Goal: Task Accomplishment & Management: Use online tool/utility

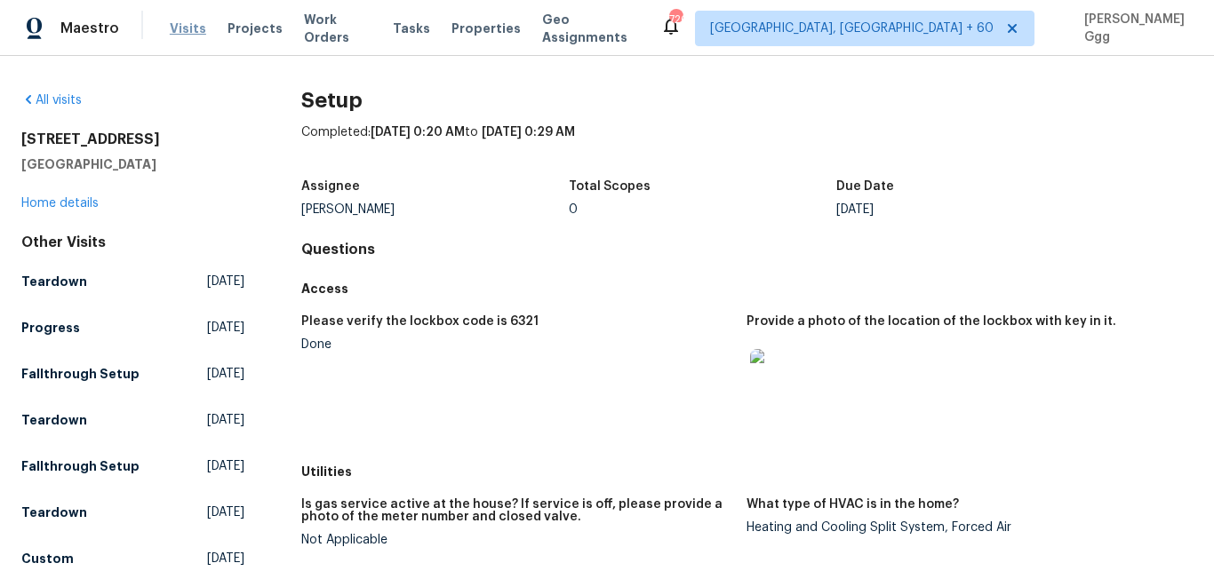
click at [176, 33] on span "Visits" at bounding box center [188, 29] width 36 height 18
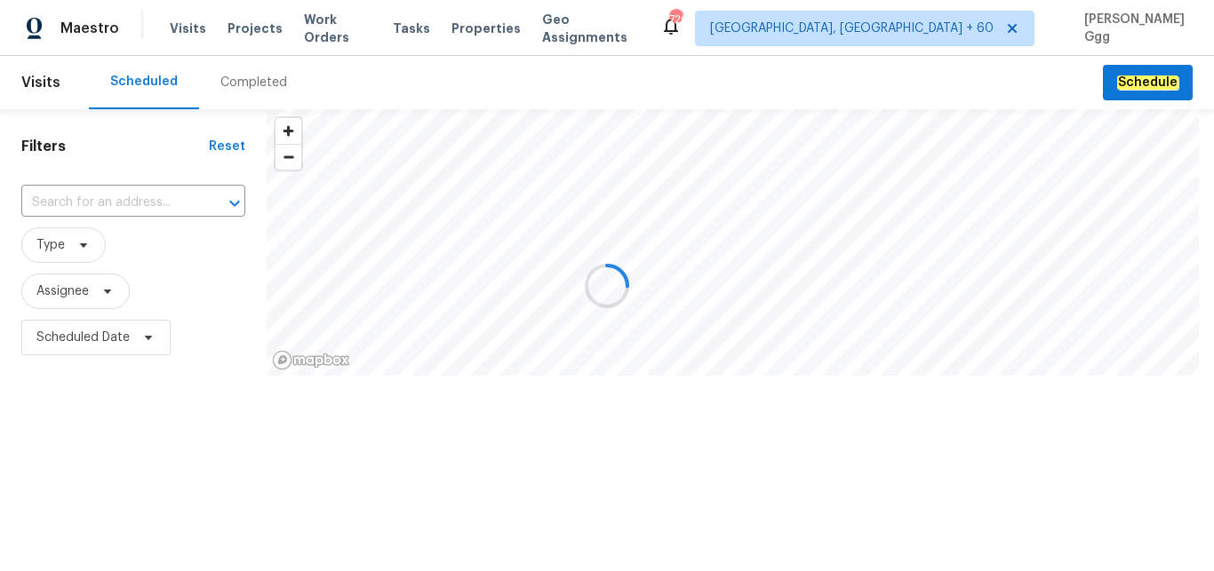
click at [230, 74] on div at bounding box center [607, 285] width 1214 height 571
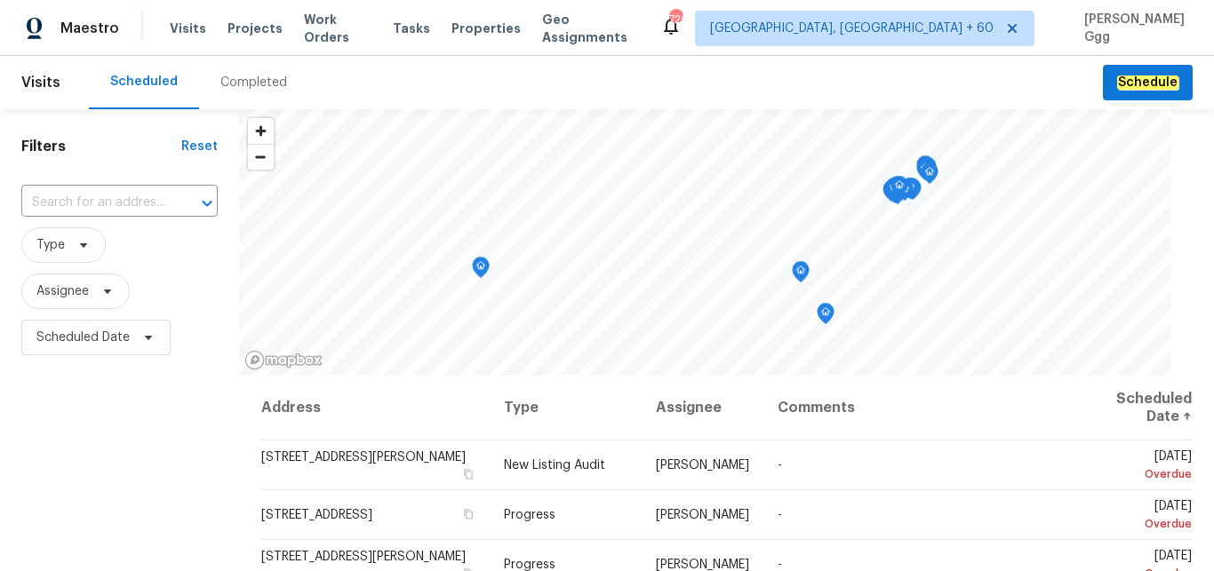
click at [225, 82] on div "Completed" at bounding box center [253, 83] width 67 height 18
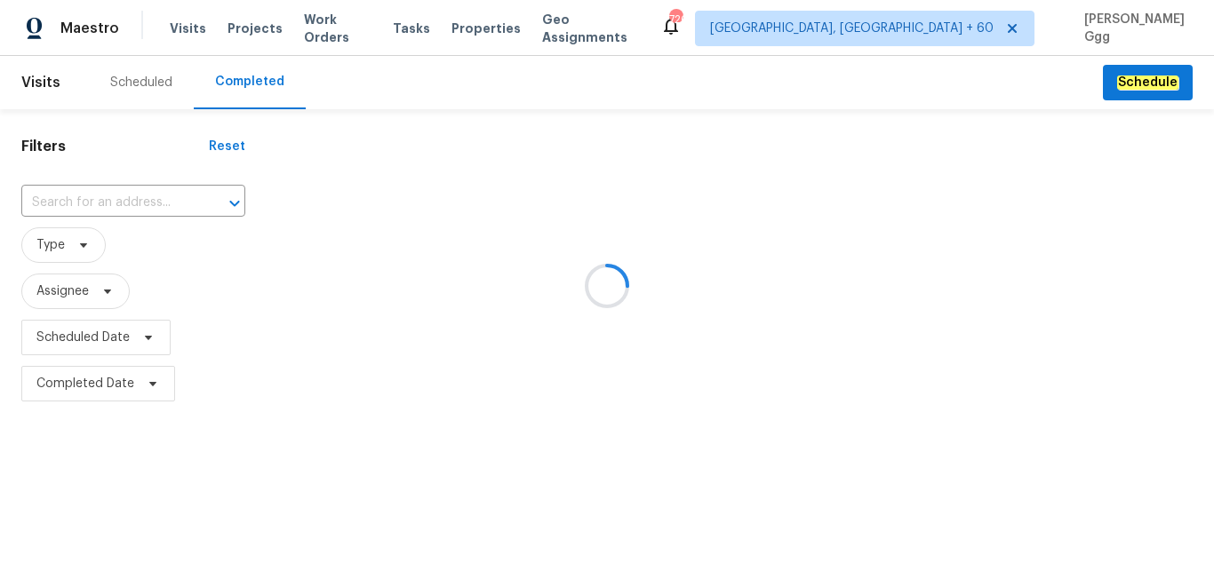
click at [133, 182] on div at bounding box center [607, 285] width 1214 height 571
click at [129, 188] on div at bounding box center [607, 285] width 1214 height 571
click at [100, 200] on div at bounding box center [607, 285] width 1214 height 571
click at [91, 197] on div at bounding box center [607, 285] width 1214 height 571
click at [91, 189] on div at bounding box center [607, 285] width 1214 height 571
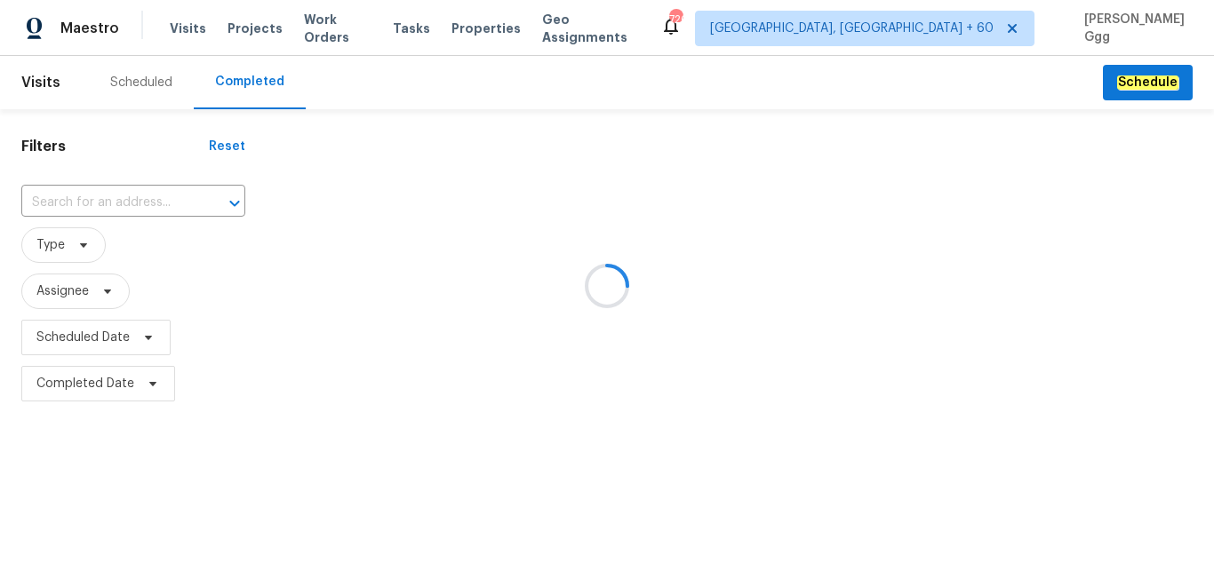
click at [66, 193] on div at bounding box center [607, 285] width 1214 height 571
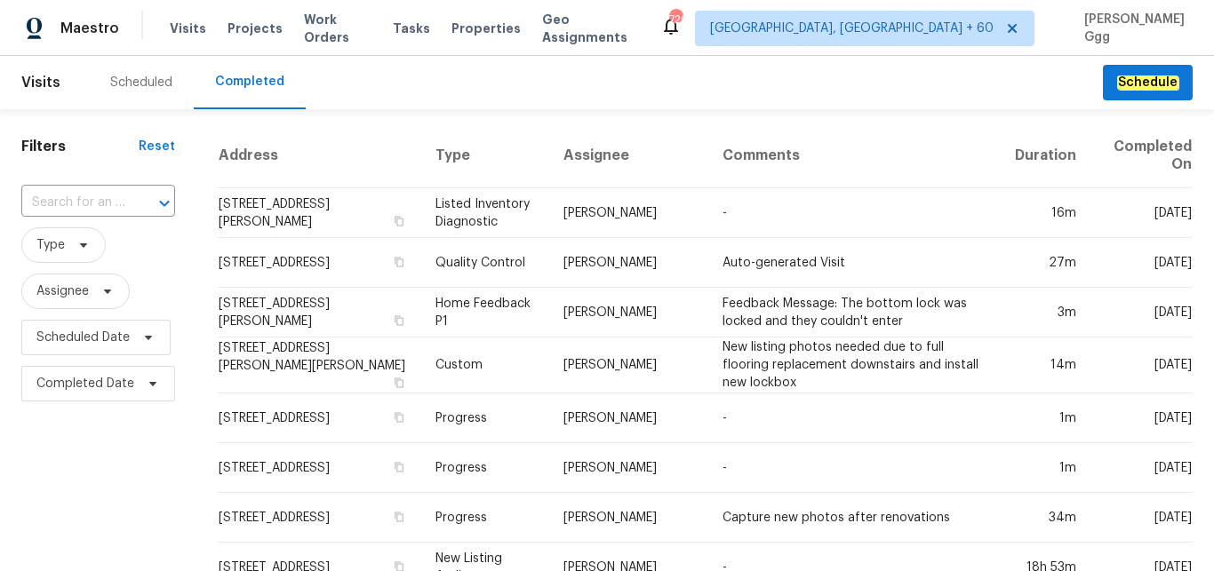
click at [66, 193] on input "text" at bounding box center [73, 203] width 104 height 28
paste input "[STREET_ADDRESS]"
type input "[STREET_ADDRESS]"
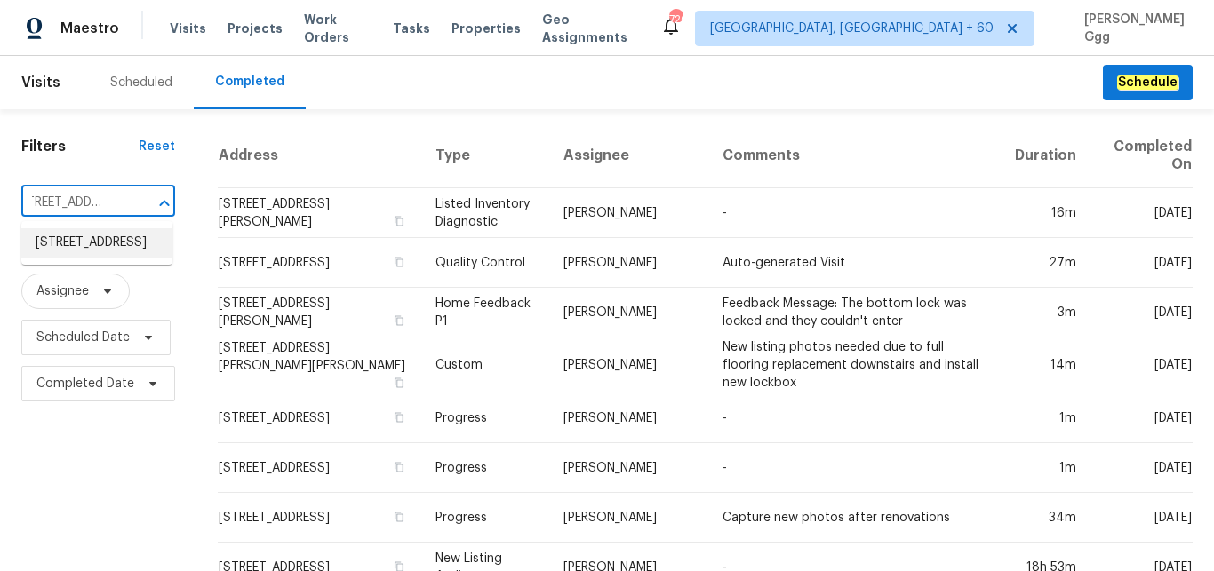
click at [94, 258] on li "[STREET_ADDRESS]" at bounding box center [96, 242] width 151 height 29
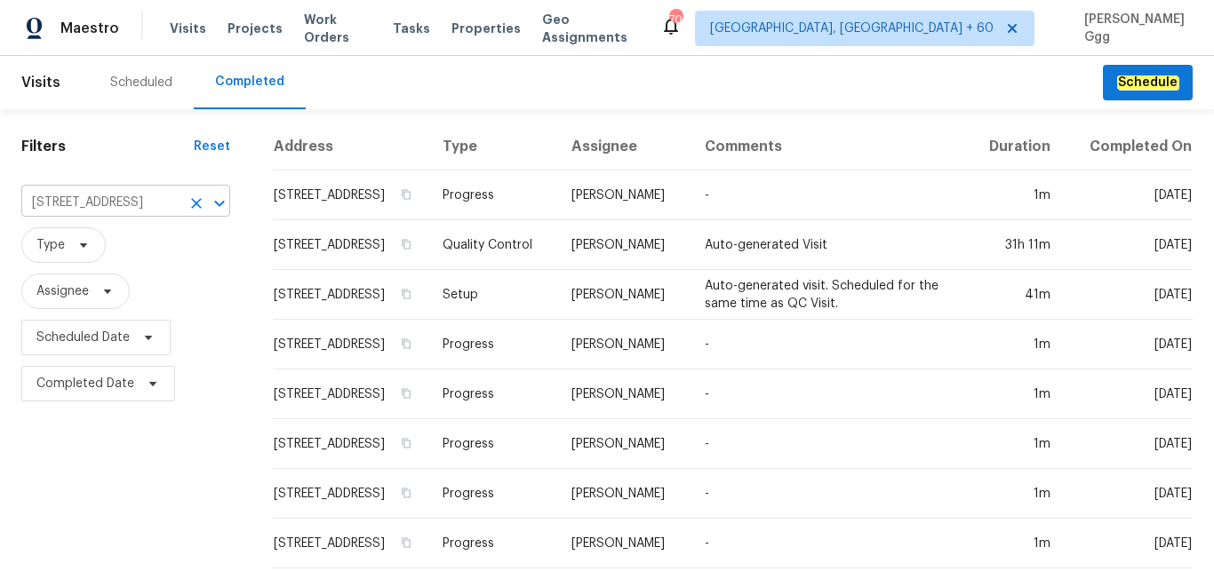
click at [61, 204] on input "[STREET_ADDRESS]" at bounding box center [100, 203] width 159 height 28
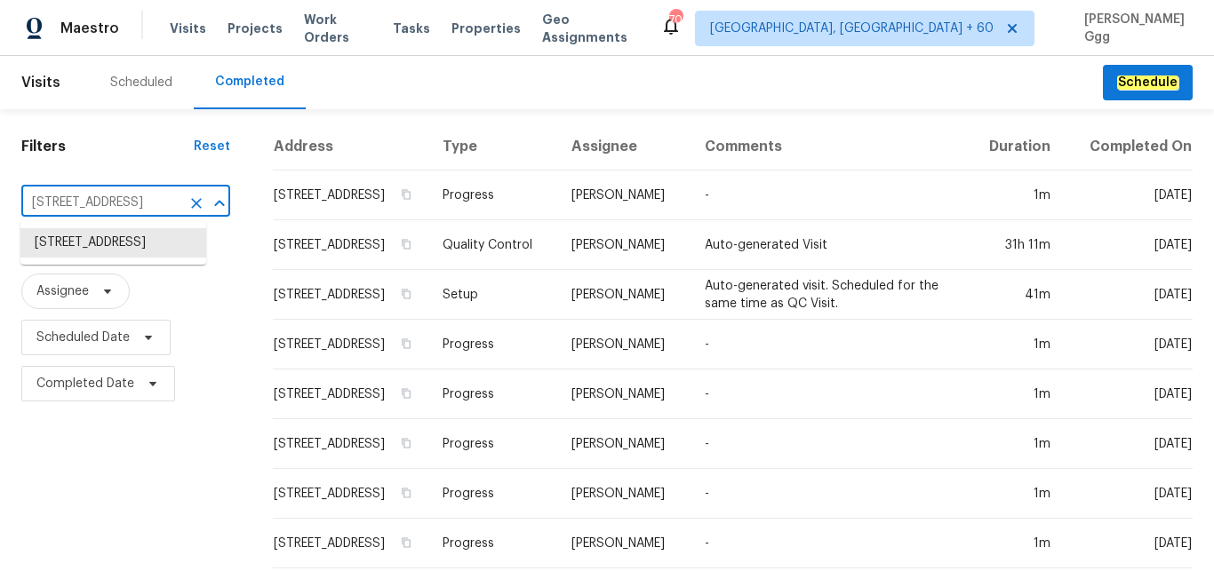
click at [61, 204] on input "[STREET_ADDRESS]" at bounding box center [100, 203] width 159 height 28
paste input "[STREET_ADDRESS]"
type input "[STREET_ADDRESS]"
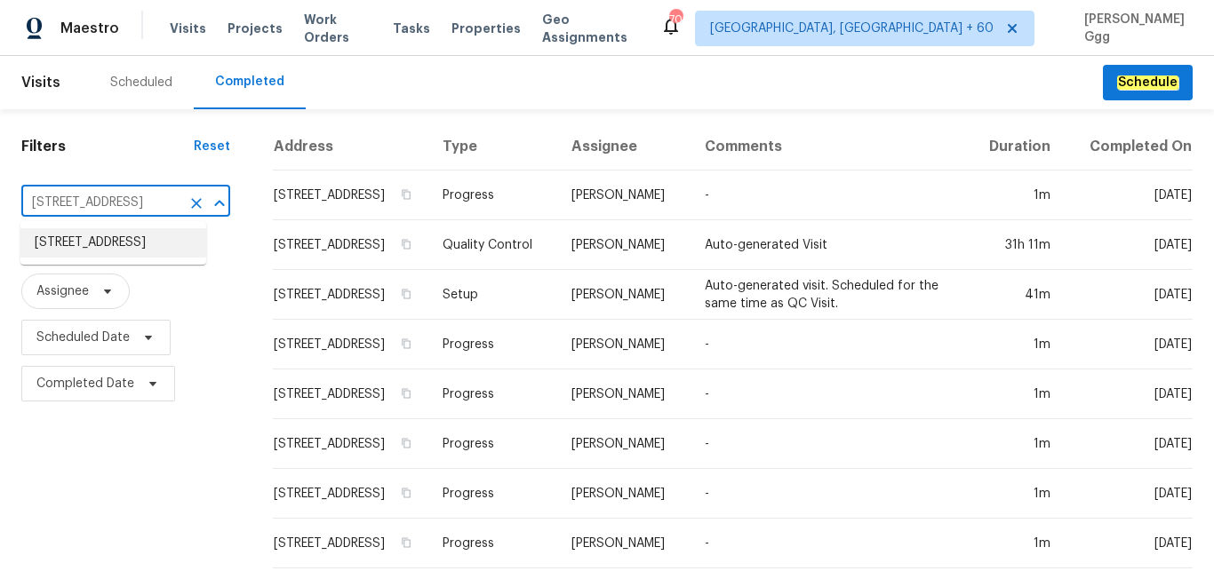
click at [115, 258] on li "[STREET_ADDRESS]" at bounding box center [113, 242] width 186 height 29
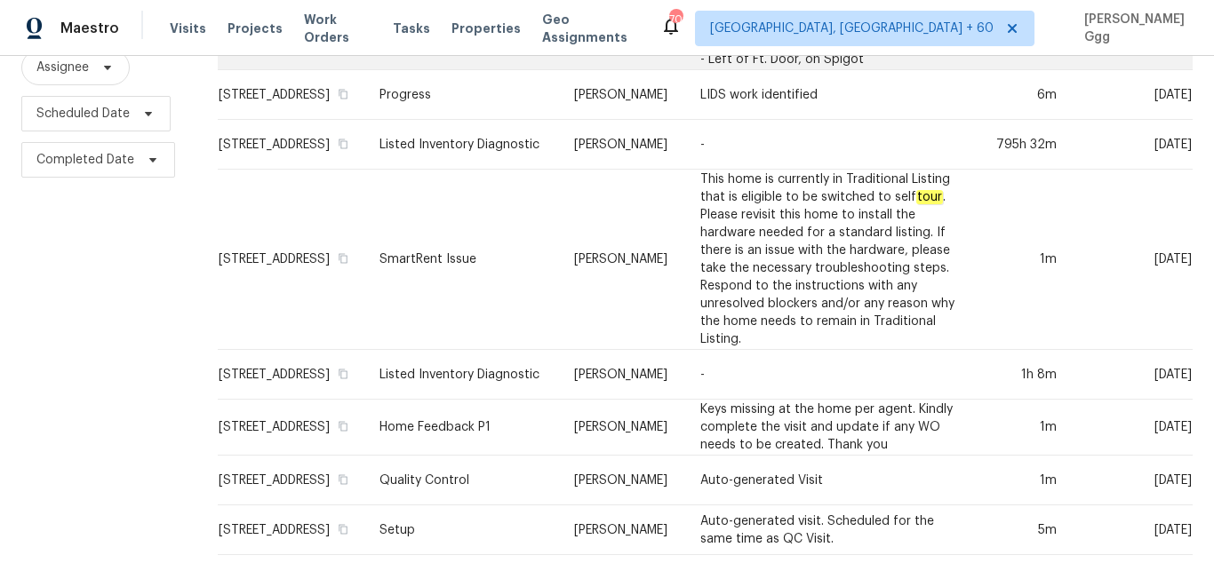
scroll to position [404, 0]
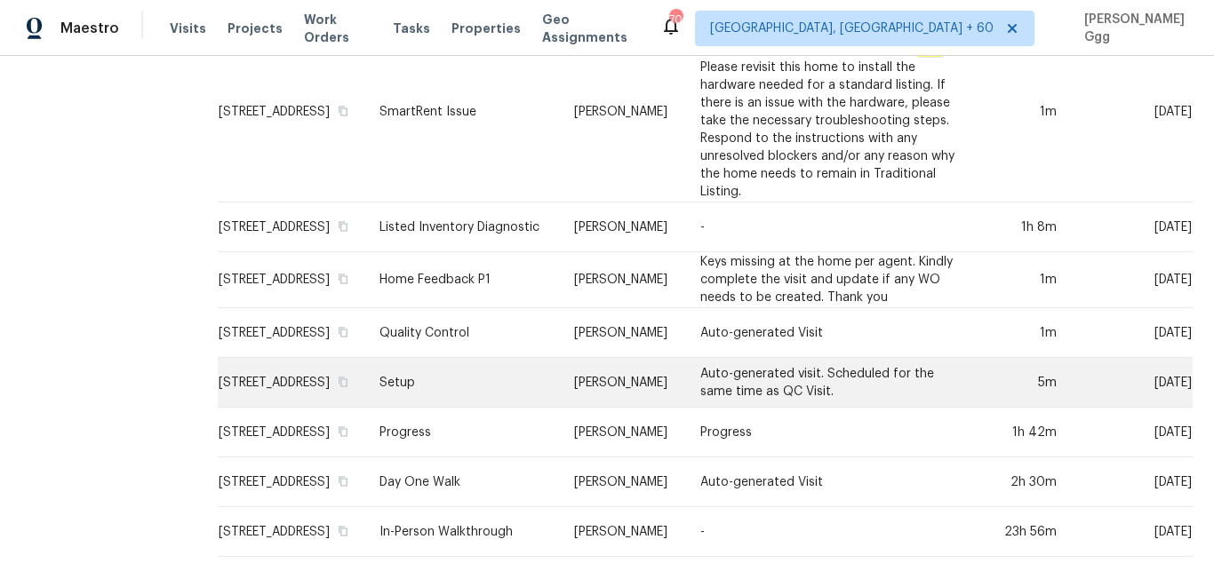
click at [443, 358] on td "Setup" at bounding box center [462, 383] width 195 height 50
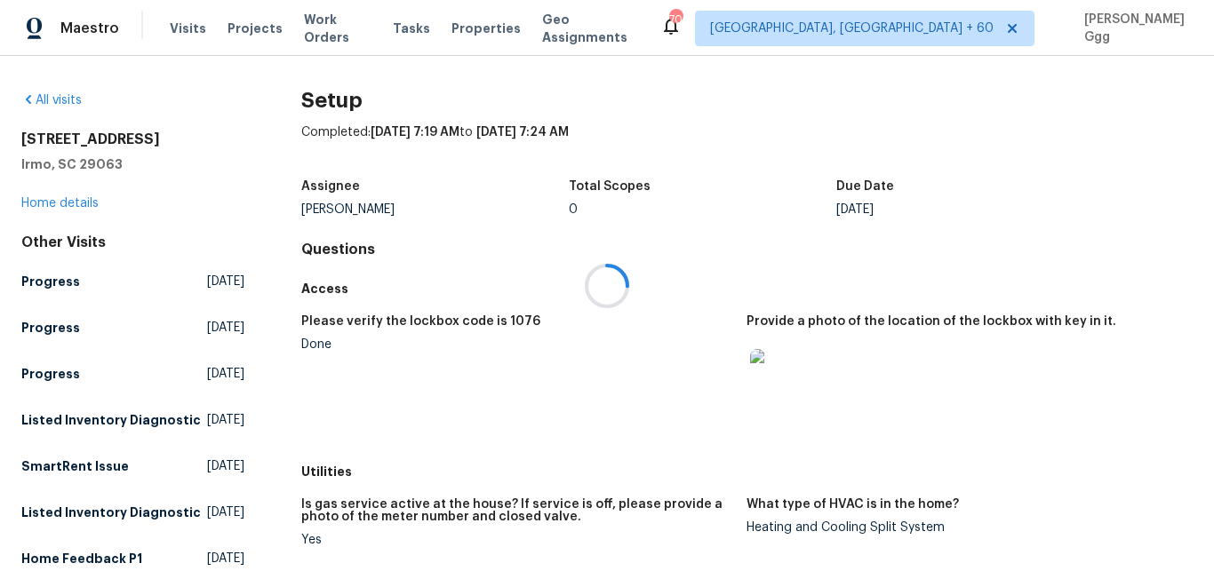
click at [73, 199] on div at bounding box center [607, 285] width 1214 height 571
click at [73, 199] on link "Home details" at bounding box center [59, 203] width 77 height 12
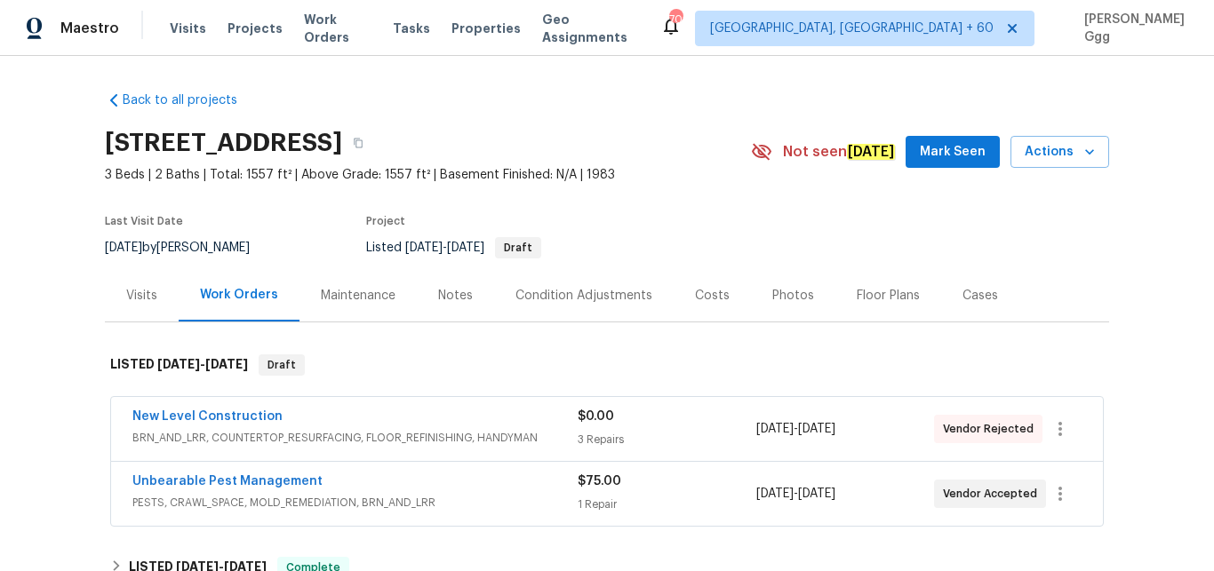
click at [772, 299] on div "Photos" at bounding box center [793, 296] width 42 height 18
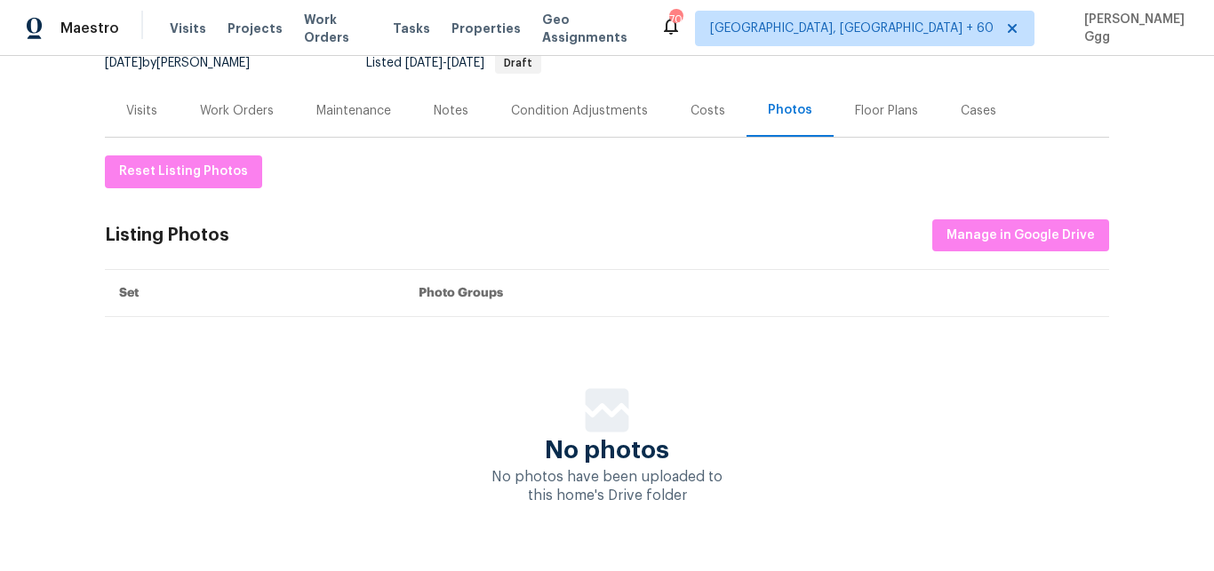
scroll to position [224, 0]
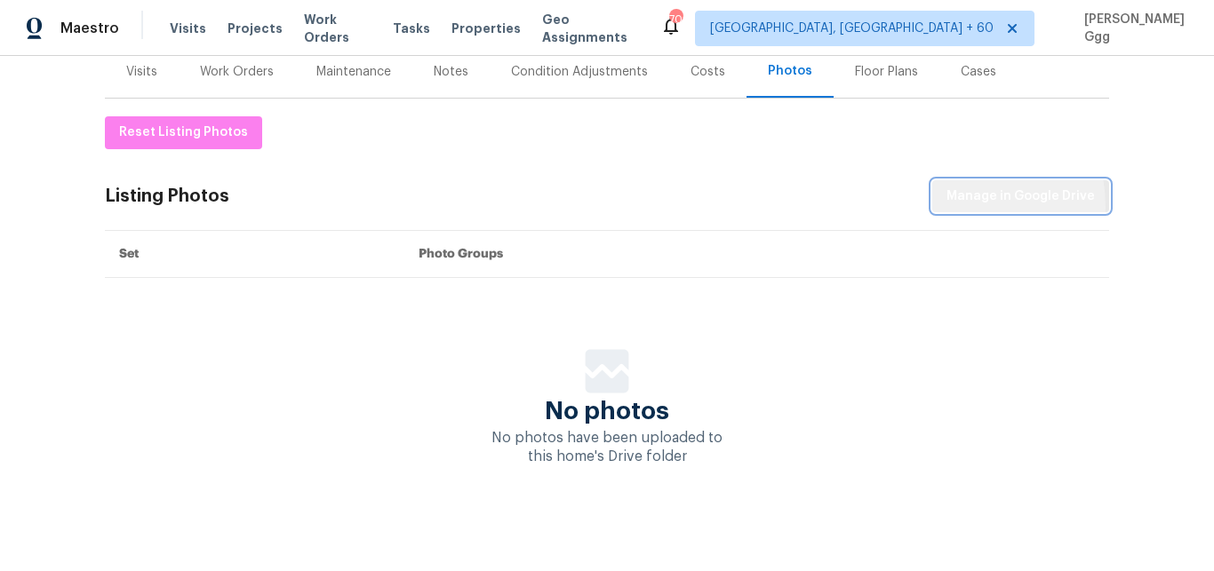
click at [945, 206] on button "Manage in Google Drive" at bounding box center [1020, 196] width 177 height 33
